Goal: Transaction & Acquisition: Obtain resource

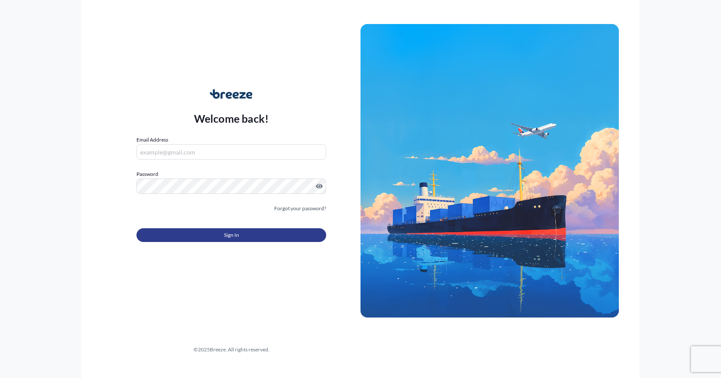
type input "[EMAIL_ADDRESS][DOMAIN_NAME]"
click at [214, 234] on button "Sign In" at bounding box center [231, 235] width 190 height 14
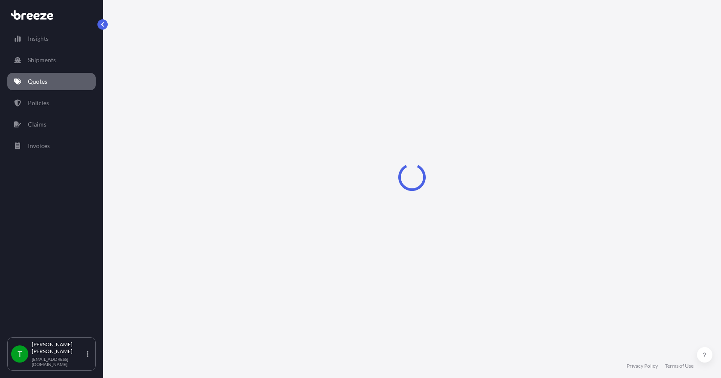
select select "Sea"
select select "1"
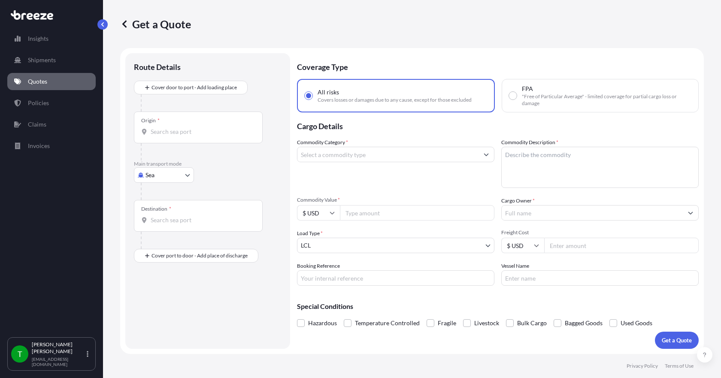
click at [179, 178] on body "Insights Shipments Quotes Policies Claims Invoices T [PERSON_NAME] [EMAIL_ADDRE…" at bounding box center [360, 189] width 721 height 378
click at [161, 233] on div "Road" at bounding box center [163, 228] width 53 height 15
select select "Road"
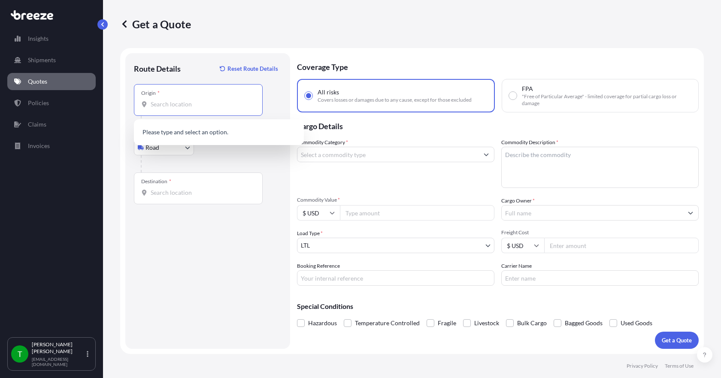
click at [159, 106] on input "Origin *" at bounding box center [201, 104] width 101 height 9
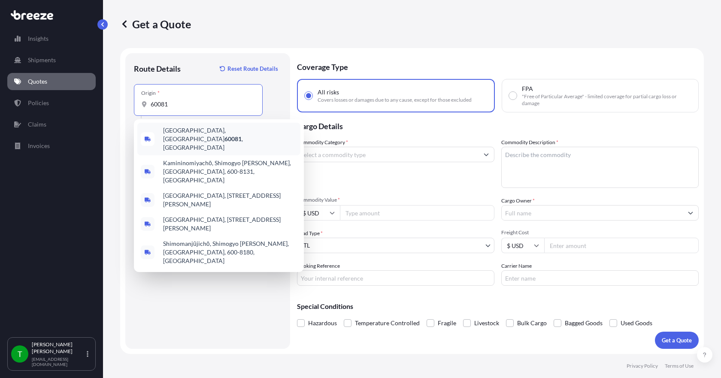
click at [173, 131] on span "[GEOGRAPHIC_DATA] , [GEOGRAPHIC_DATA]" at bounding box center [230, 139] width 134 height 26
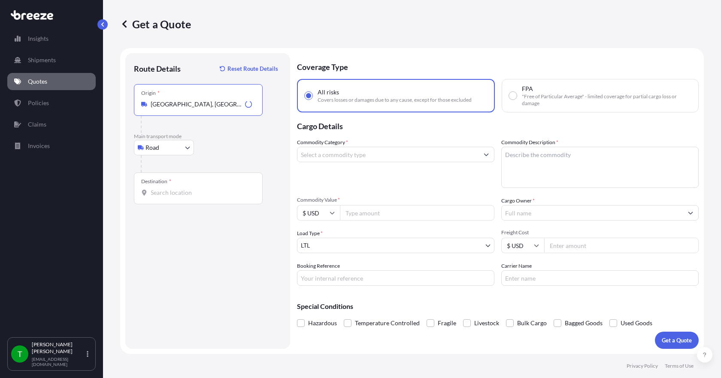
type input "[GEOGRAPHIC_DATA], [GEOGRAPHIC_DATA]"
click at [159, 190] on input "Destination *" at bounding box center [201, 192] width 101 height 9
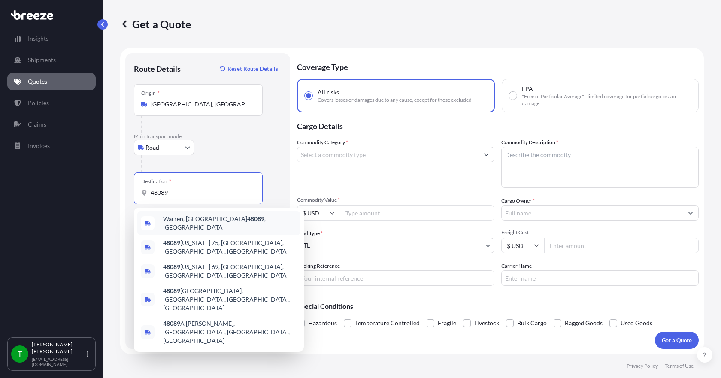
click at [181, 222] on span "Warren, MI 48089 , [GEOGRAPHIC_DATA]" at bounding box center [230, 223] width 134 height 17
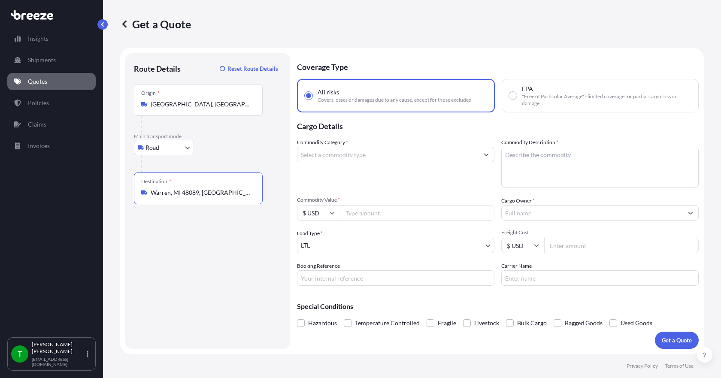
type input "Warren, MI 48089, [GEOGRAPHIC_DATA]"
click at [378, 159] on input "Commodity Category *" at bounding box center [387, 154] width 181 height 15
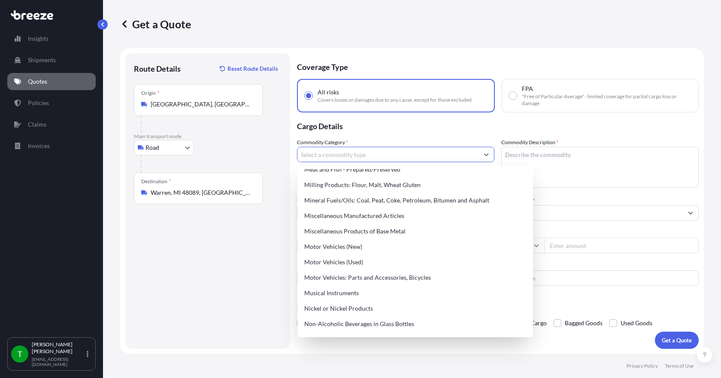
scroll to position [1201, 0]
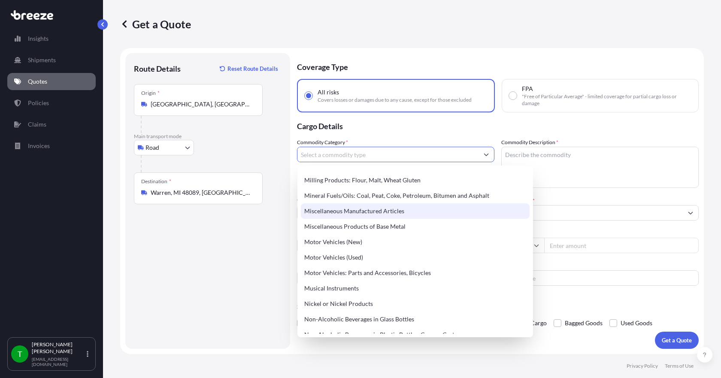
click at [361, 216] on div "Miscellaneous Manufactured Articles" at bounding box center [415, 210] width 229 height 15
type input "Miscellaneous Manufactured Articles"
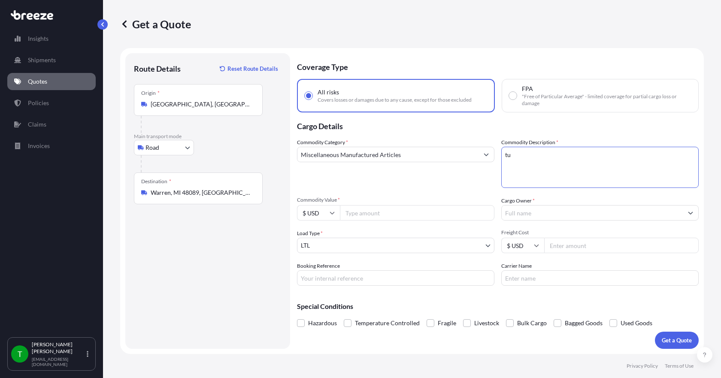
type textarea "t"
type textarea "inconel tubing"
type input "19575.00"
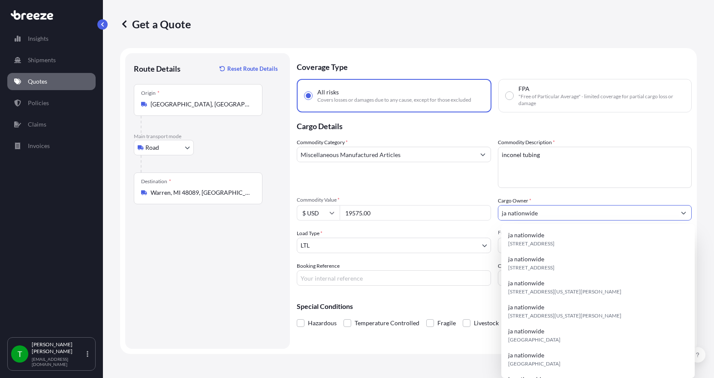
type input "ja nationwide"
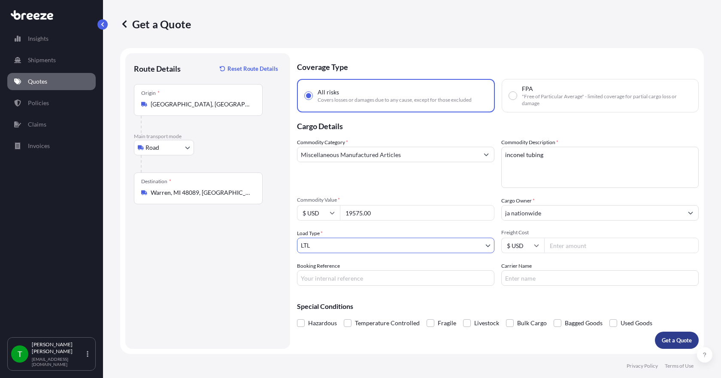
click at [665, 337] on p "Get a Quote" at bounding box center [677, 340] width 30 height 9
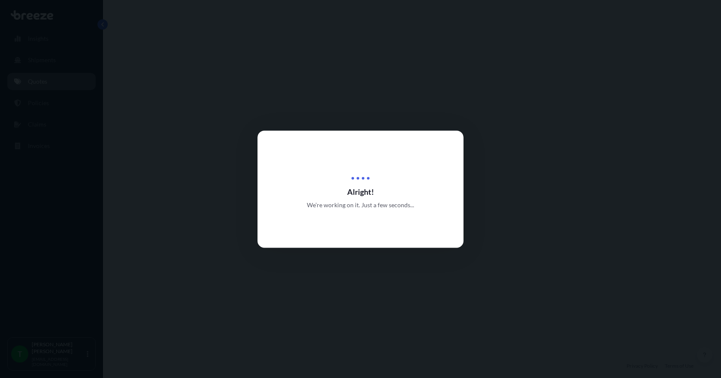
select select "Road"
select select "1"
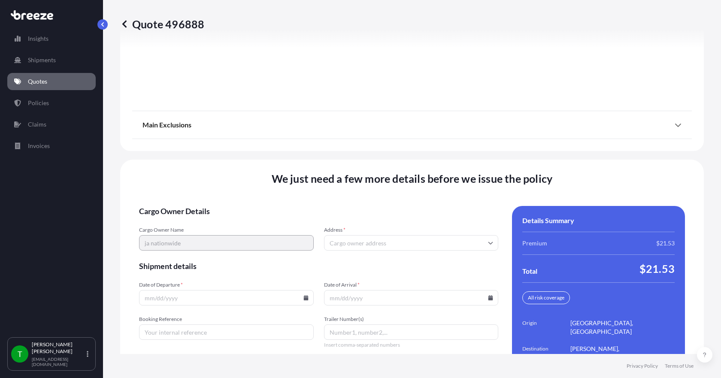
scroll to position [1124, 0]
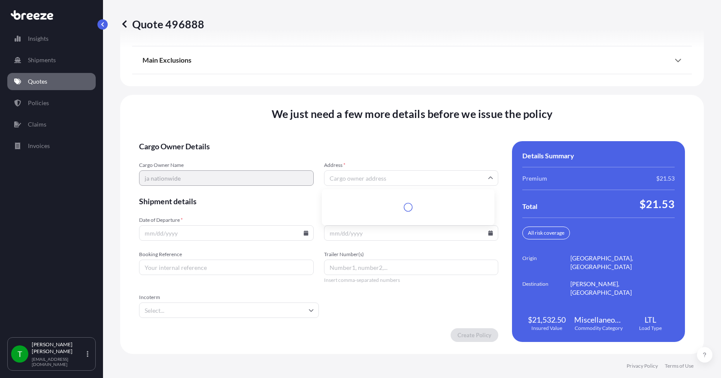
click at [342, 180] on input "Address *" at bounding box center [411, 177] width 175 height 15
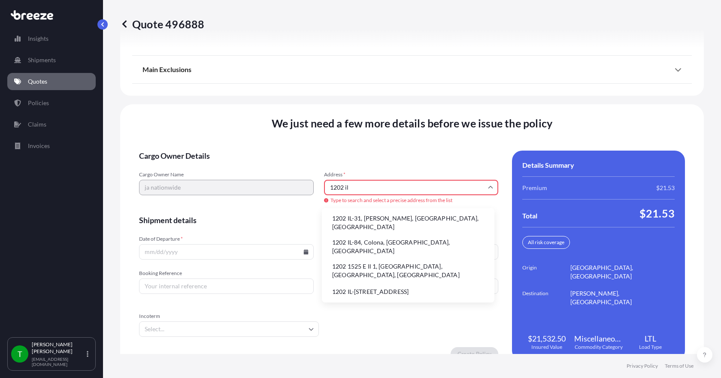
click at [354, 223] on li "1202 IL-31, [PERSON_NAME], [GEOGRAPHIC_DATA], [GEOGRAPHIC_DATA]" at bounding box center [408, 223] width 166 height 22
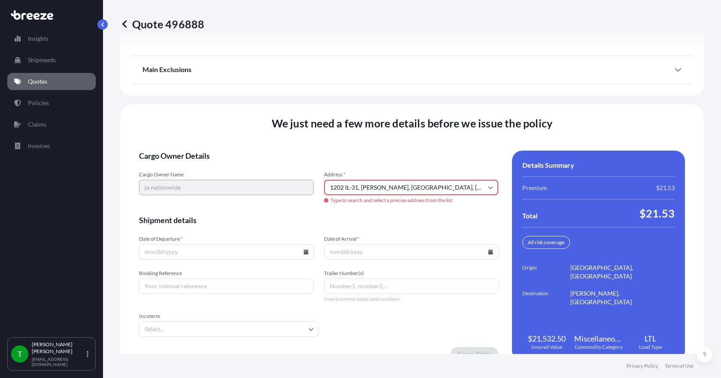
type input "[STREET_ADDRESS][PERSON_NAME]"
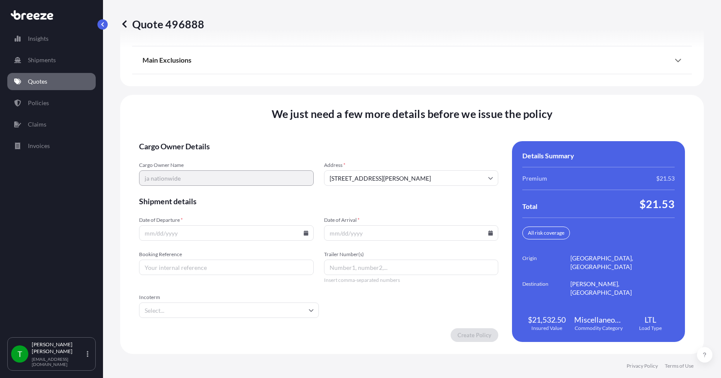
click at [303, 231] on icon at bounding box center [305, 232] width 5 height 5
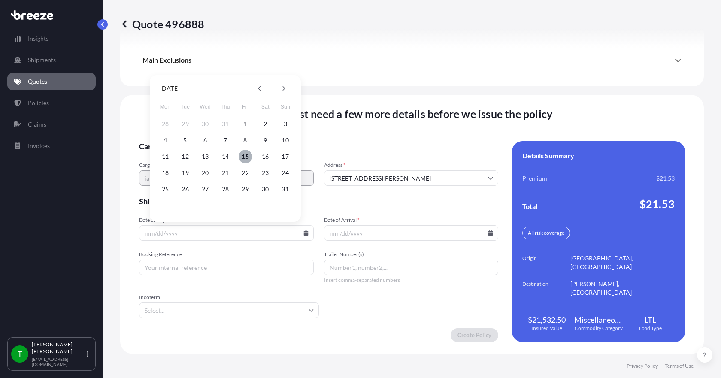
click at [247, 159] on button "15" at bounding box center [246, 157] width 14 height 14
type input "[DATE]"
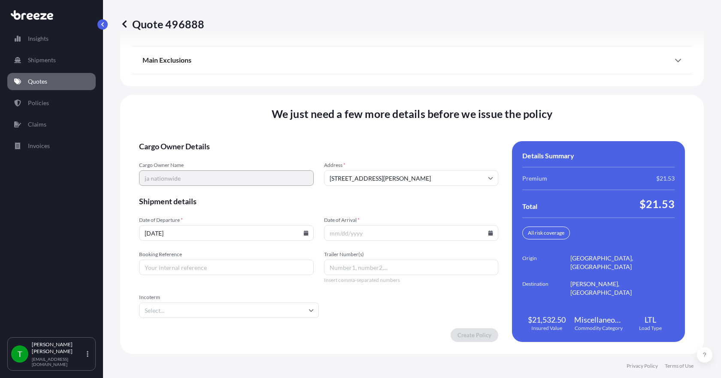
click at [488, 234] on icon at bounding box center [490, 232] width 5 height 5
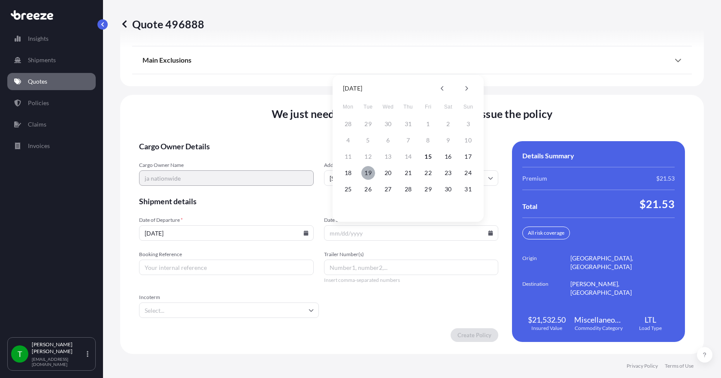
click at [369, 170] on button "19" at bounding box center [368, 173] width 14 height 14
type input "[DATE]"
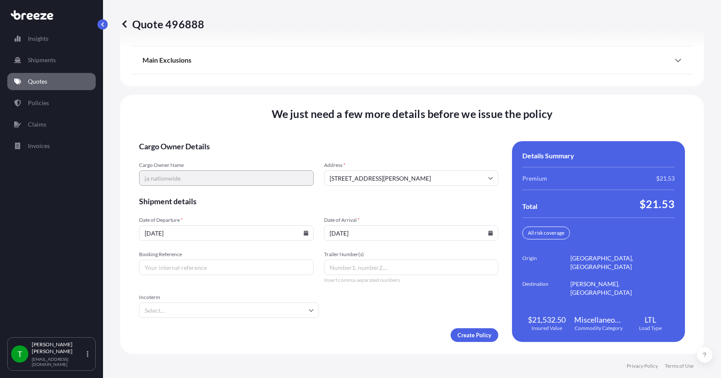
click at [219, 268] on input "Booking Reference" at bounding box center [226, 267] width 175 height 15
type input "347881"
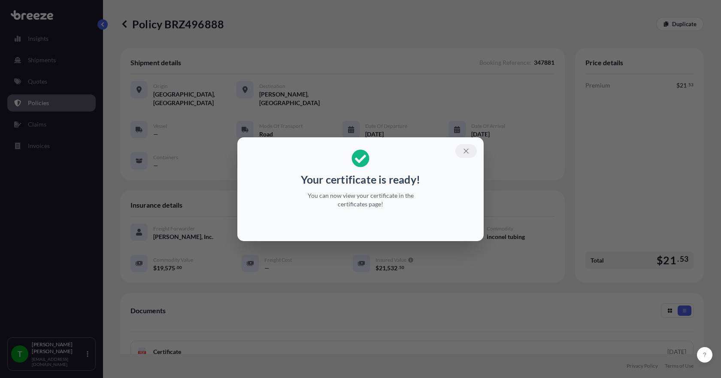
click at [464, 149] on icon "button" at bounding box center [466, 151] width 8 height 8
